Goal: Use online tool/utility: Utilize a website feature to perform a specific function

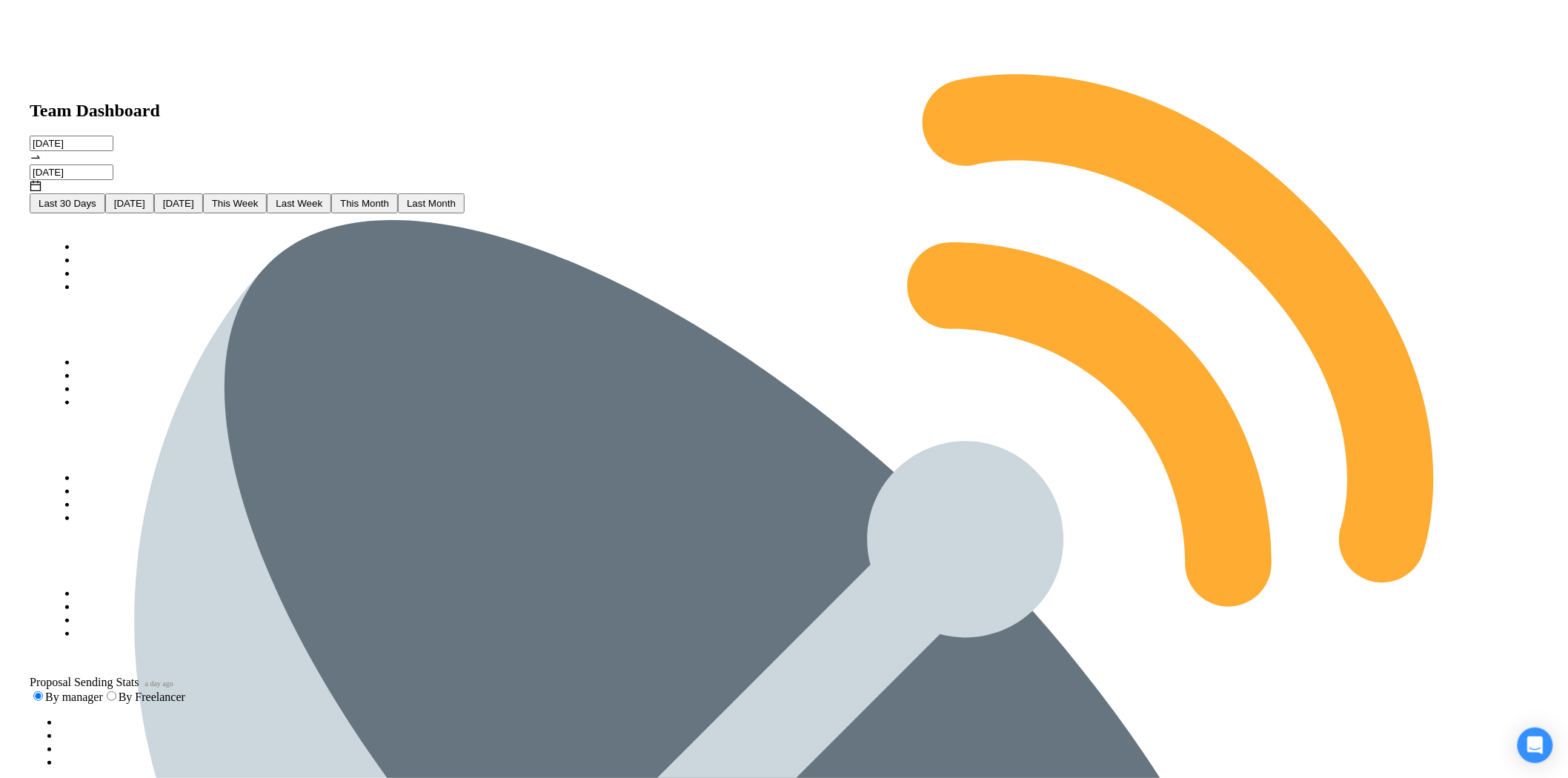
click at [389, 198] on span "This Month" at bounding box center [364, 203] width 49 height 11
type input "2025-09-01"
type input "2025-09-30"
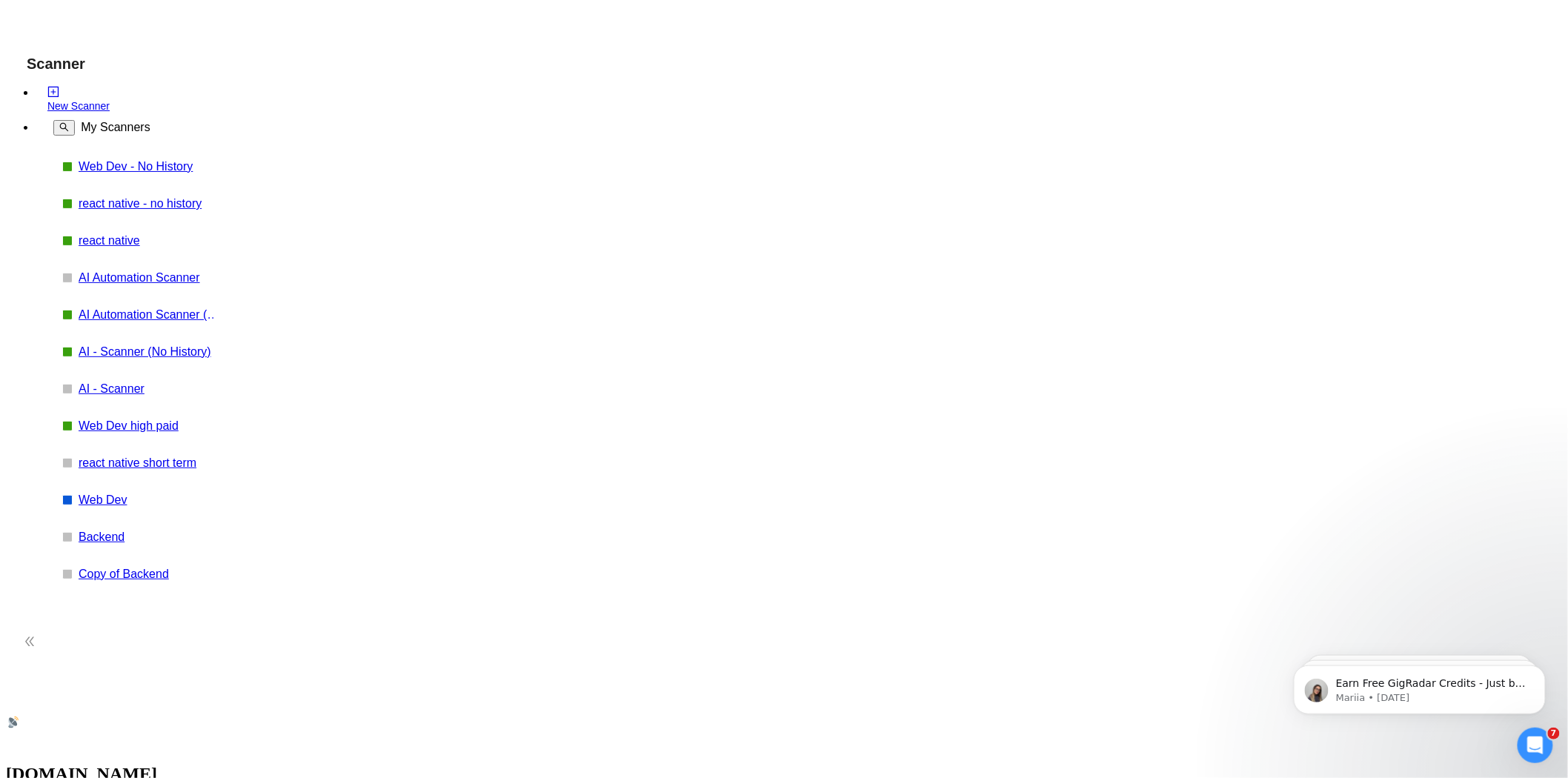
click at [78, 160] on link "Web Dev - No History" at bounding box center [149, 166] width 141 height 13
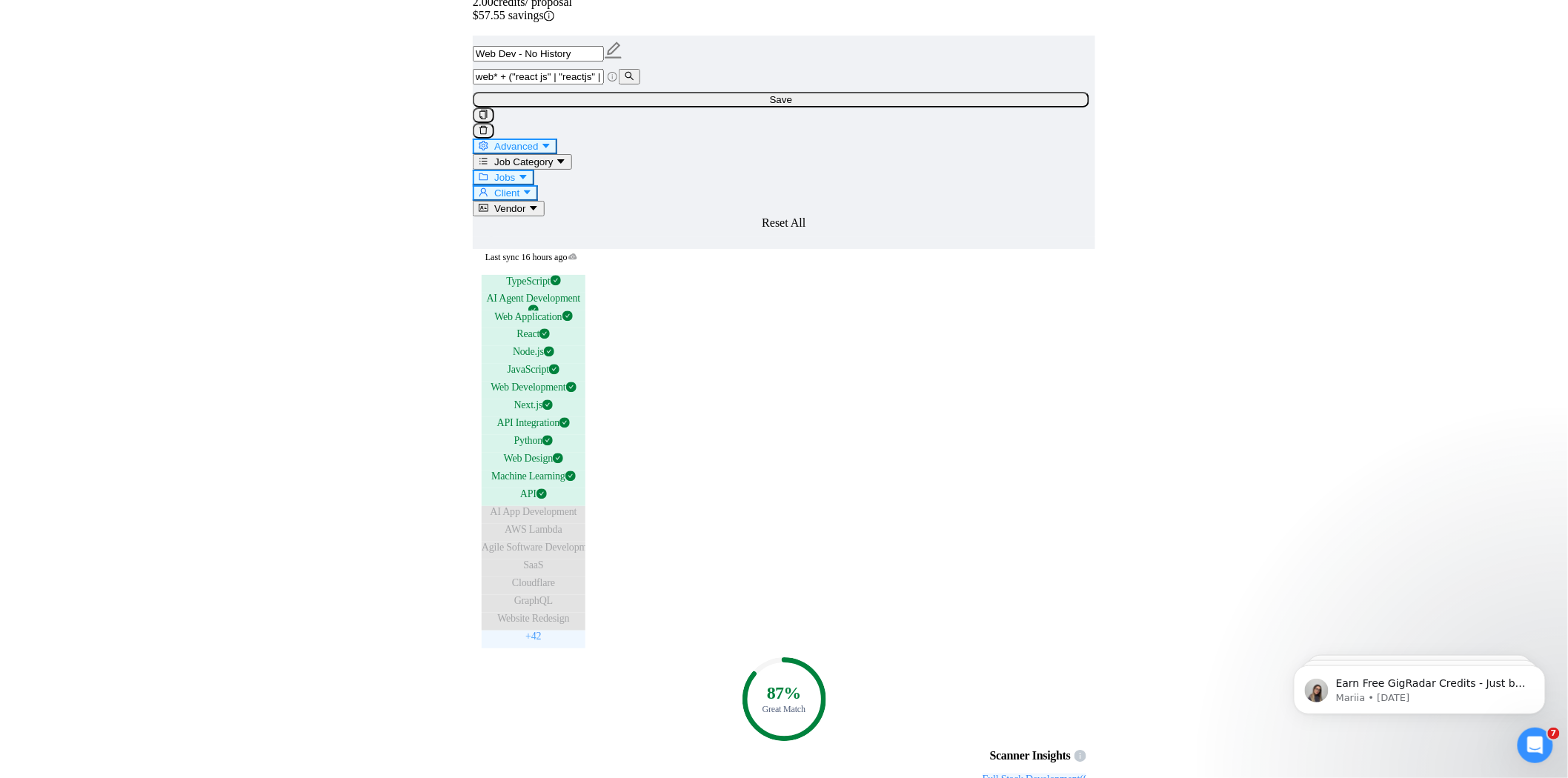
scroll to position [1471, 0]
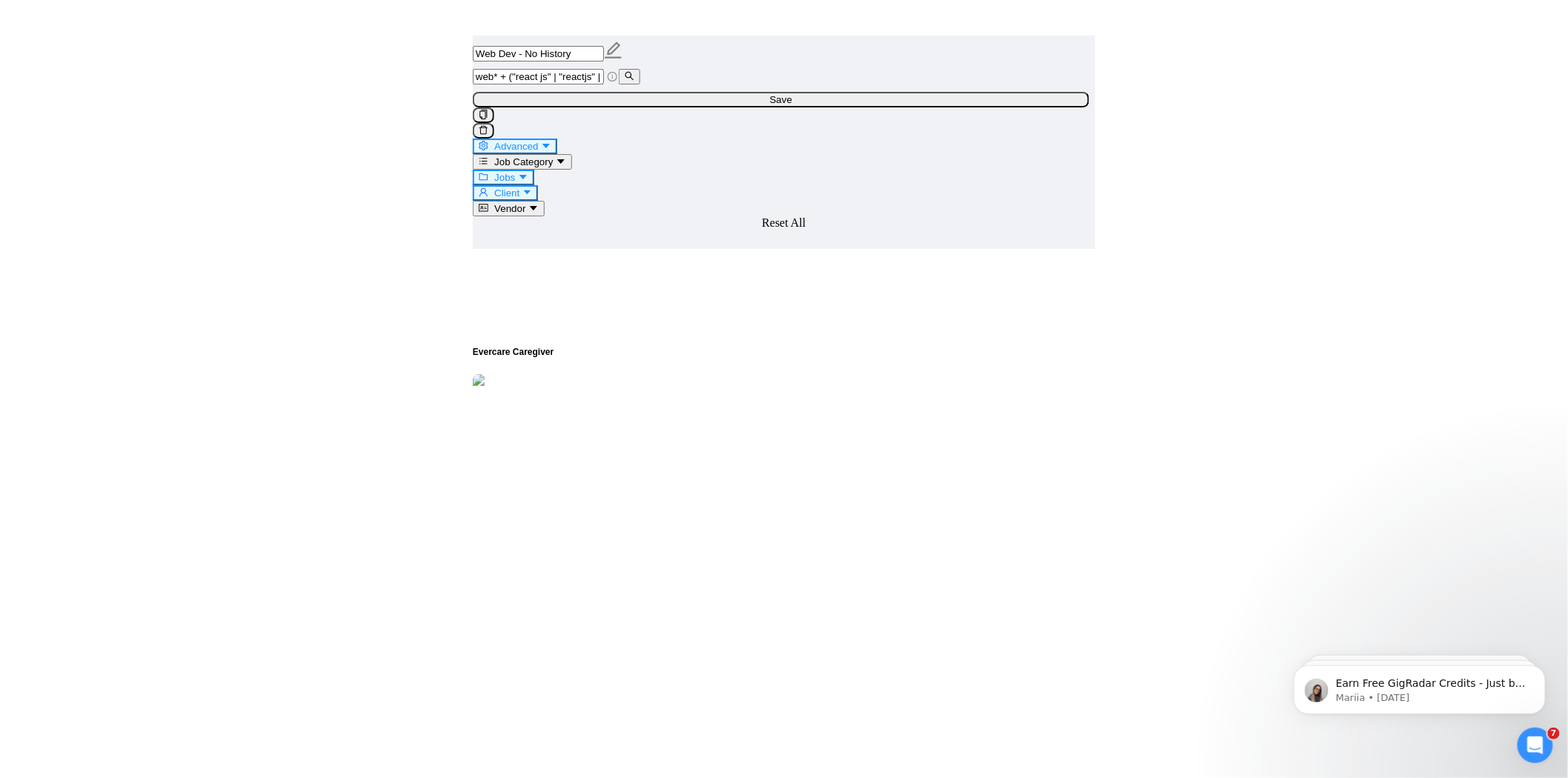
scroll to position [2494, 0]
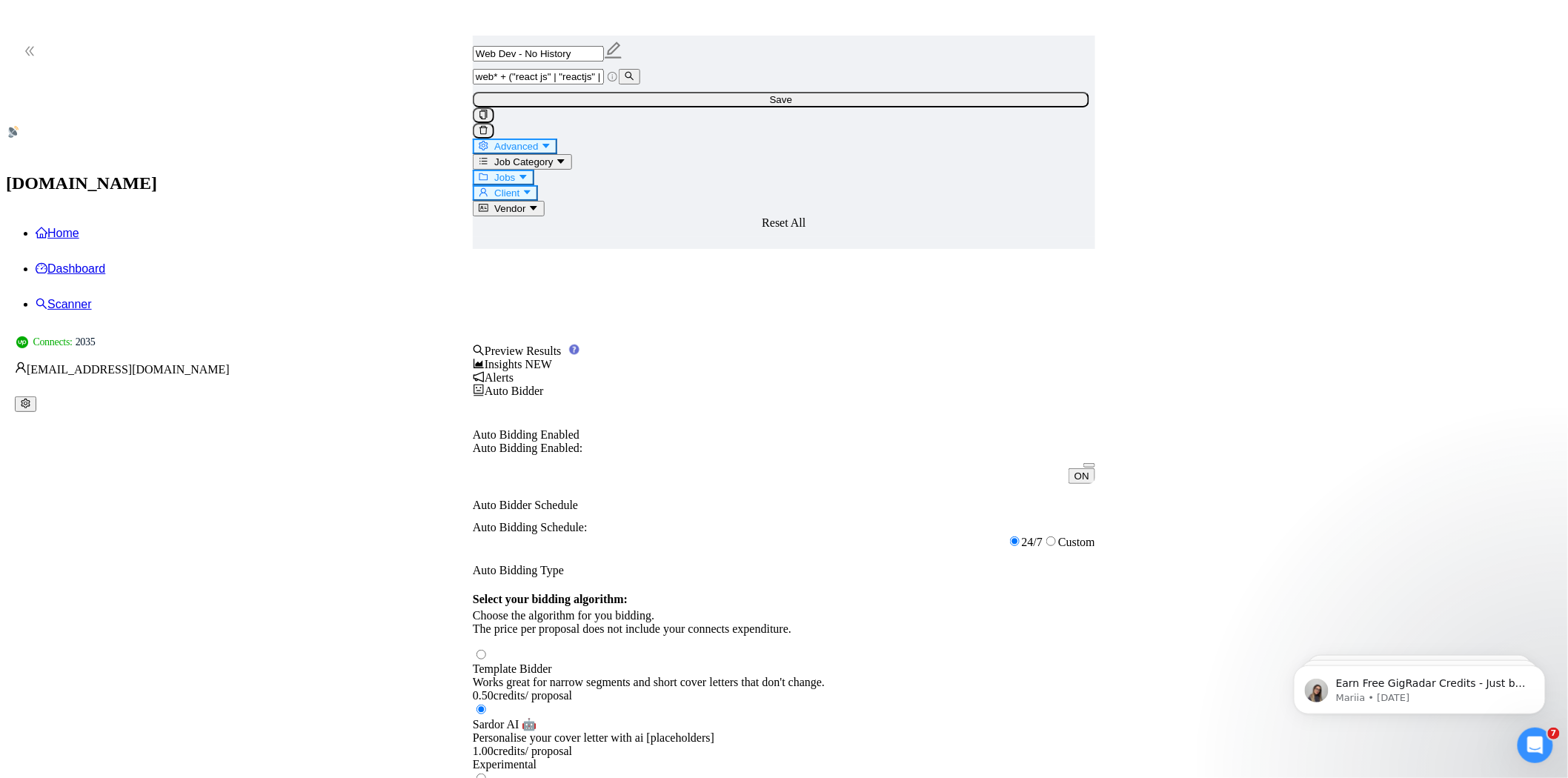
scroll to position [589, 0]
click at [928, 703] on label "Sardor AI 🤖 Personalise your cover letter with ai [placeholders] 1.00 credits /…" at bounding box center [784, 731] width 622 height 55
click at [486, 705] on input "radio" at bounding box center [481, 709] width 10 height 10
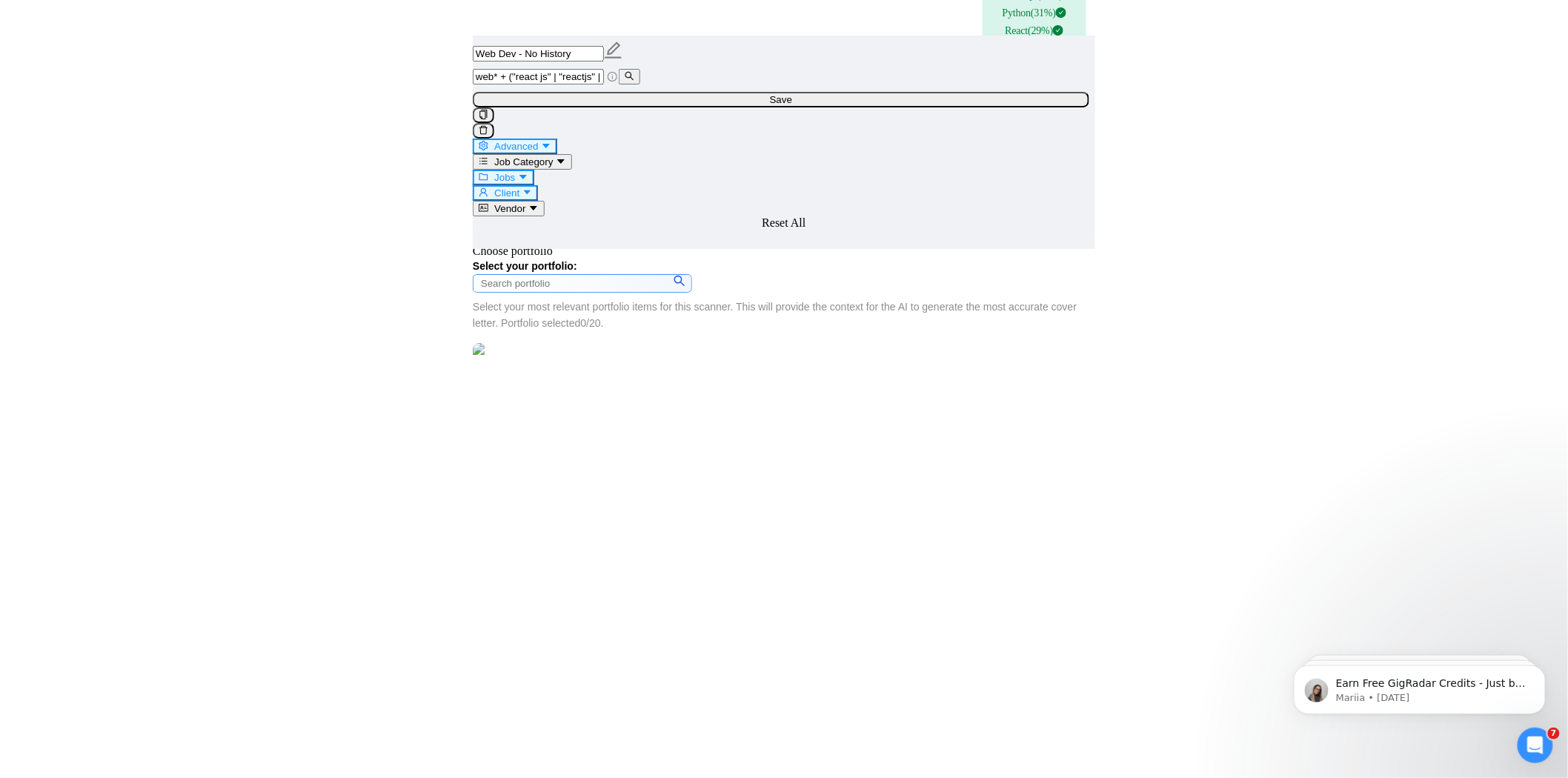
scroll to position [2260, 0]
